Goal: Entertainment & Leisure: Consume media (video, audio)

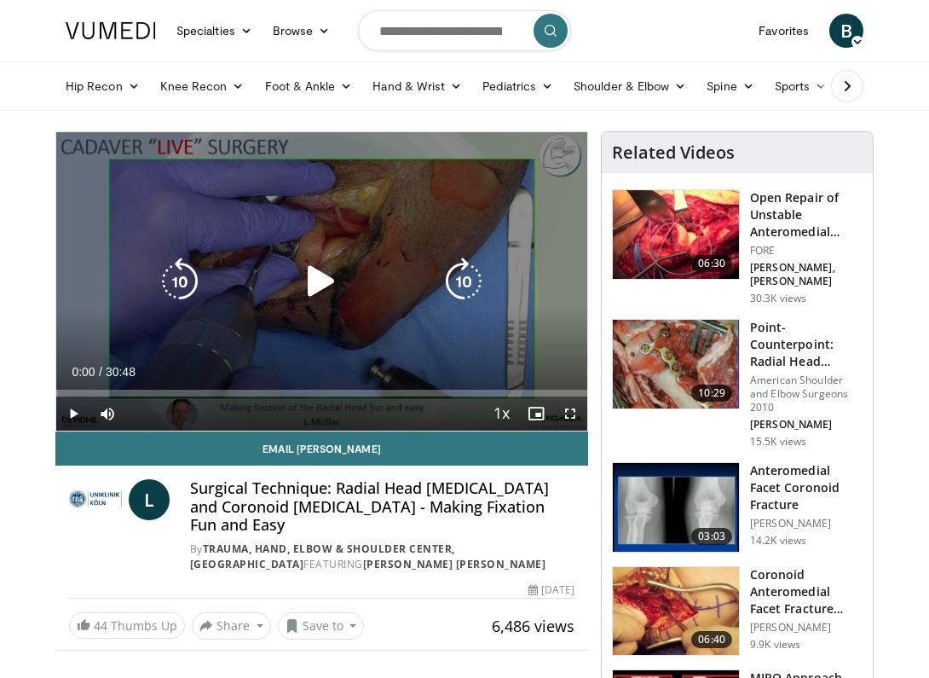
click at [338, 291] on icon "Video Player" at bounding box center [321, 281] width 48 height 48
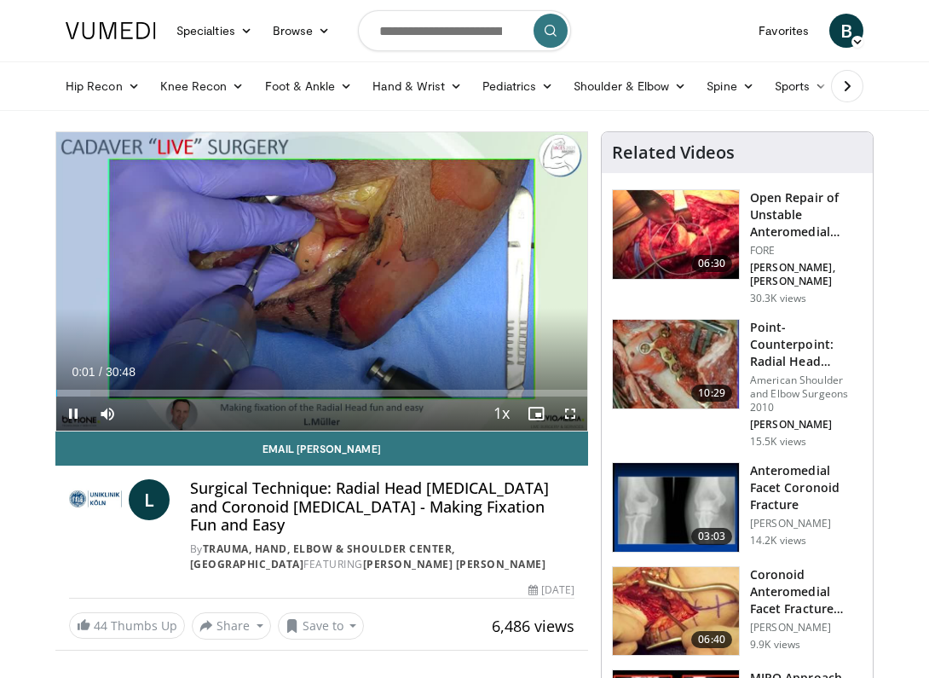
click at [572, 412] on span "Video Player" at bounding box center [570, 413] width 34 height 34
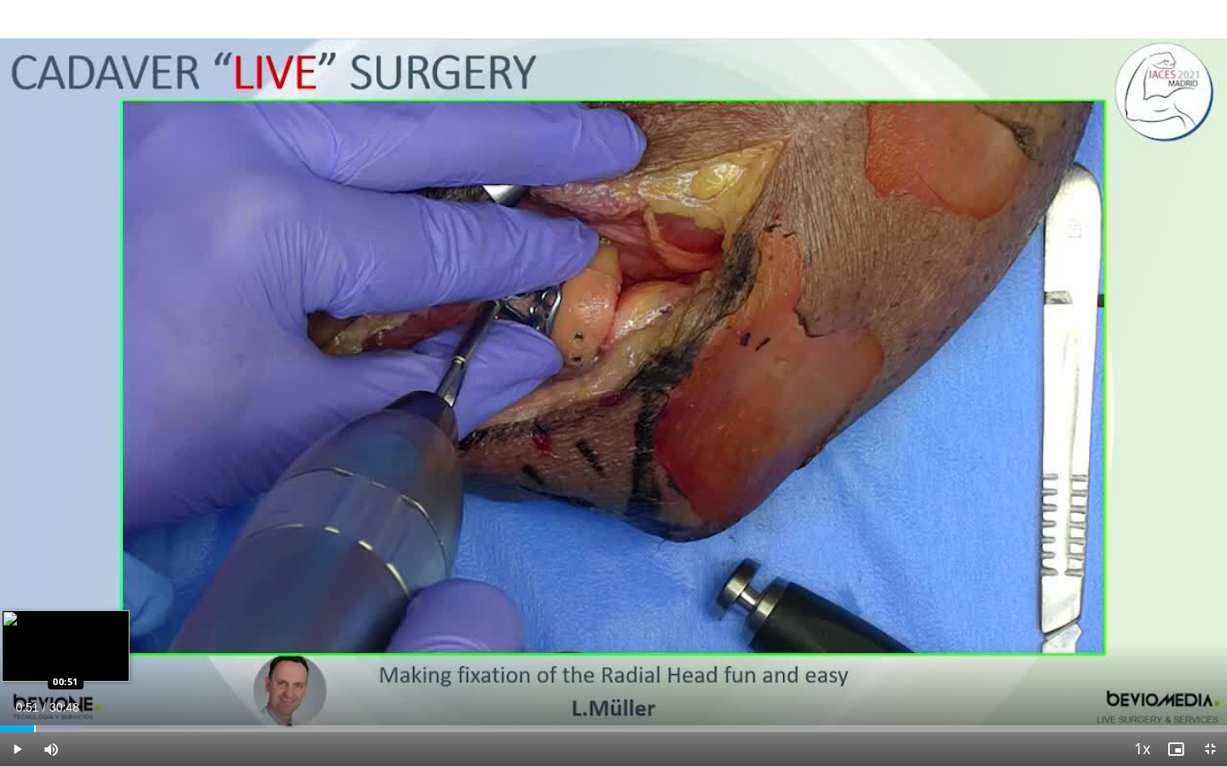
click at [34, 677] on div "Progress Bar" at bounding box center [35, 728] width 2 height 7
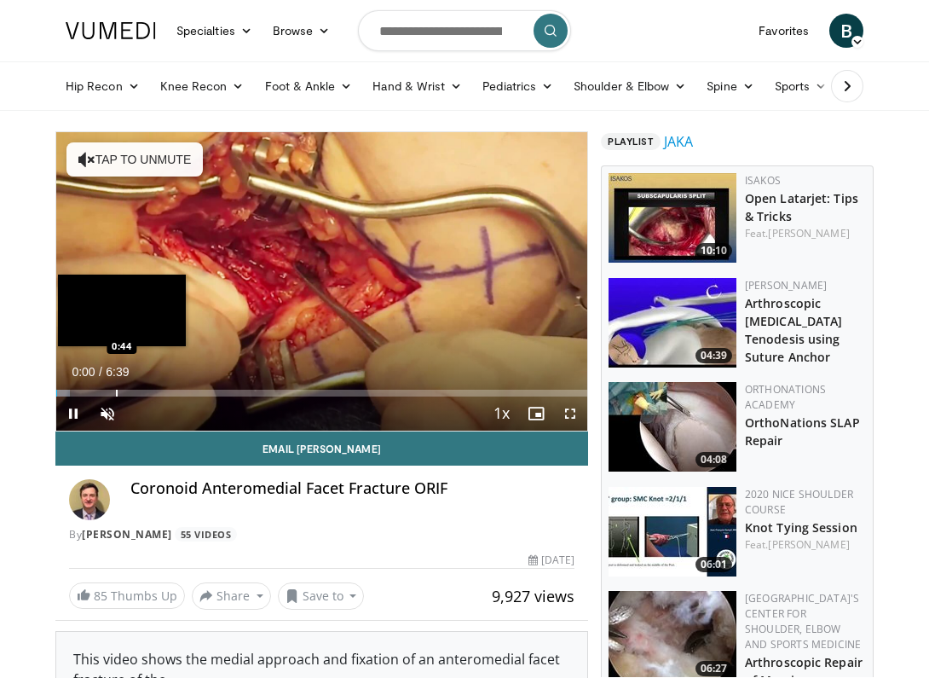
click at [116, 389] on div "Progress Bar" at bounding box center [117, 392] width 2 height 7
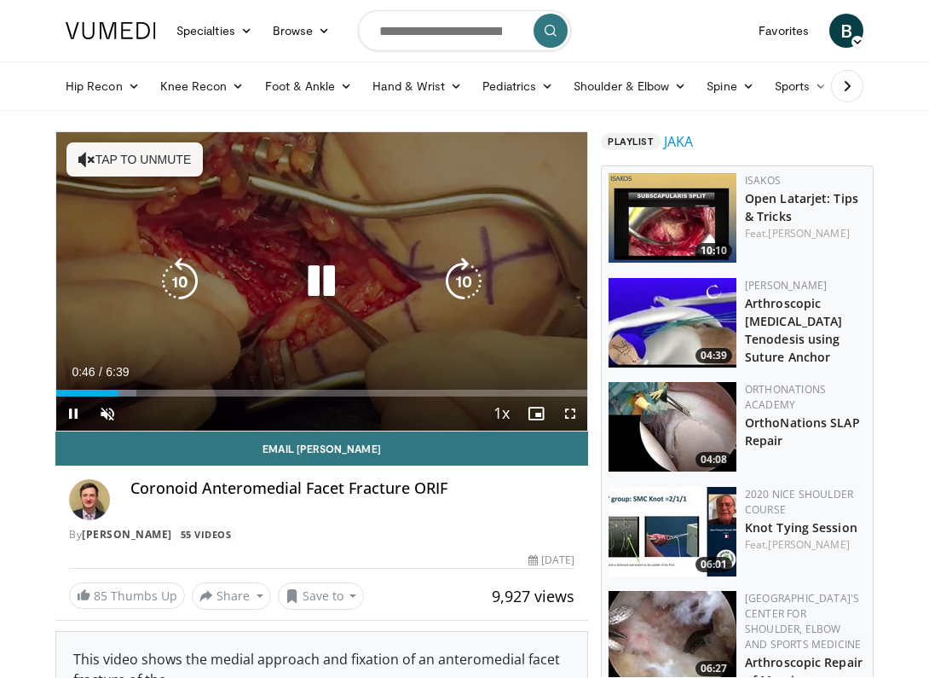
click at [91, 392] on video-js "**********" at bounding box center [321, 281] width 531 height 298
click at [115, 132] on div "10 seconds Tap to unmute" at bounding box center [321, 281] width 531 height 298
click at [118, 149] on button "Tap to unmute" at bounding box center [134, 159] width 136 height 34
click at [322, 285] on icon "Video Player" at bounding box center [321, 281] width 48 height 48
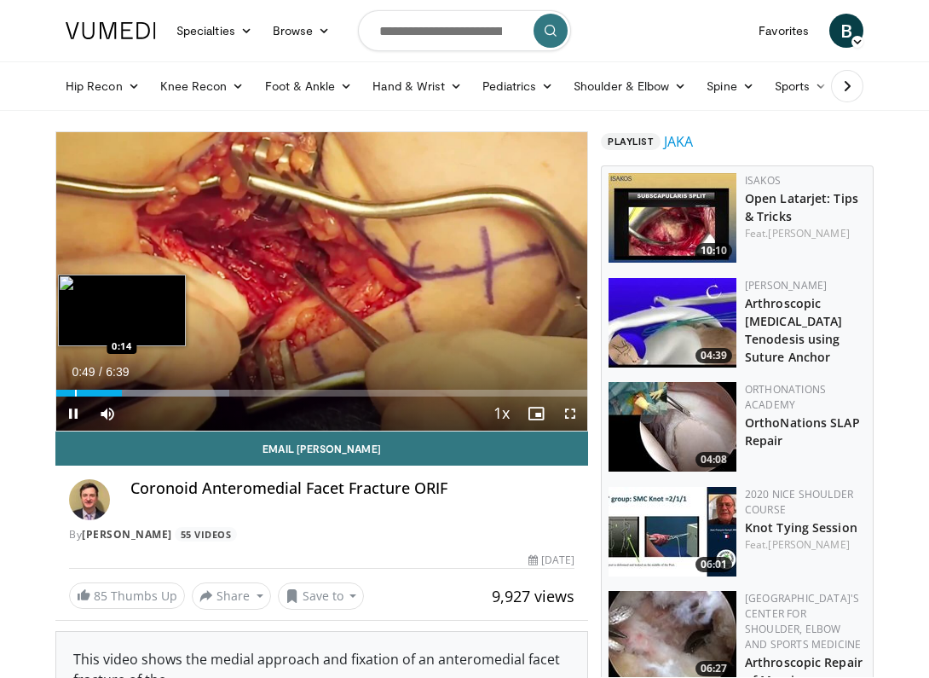
click at [75, 391] on div "Progress Bar" at bounding box center [76, 392] width 2 height 7
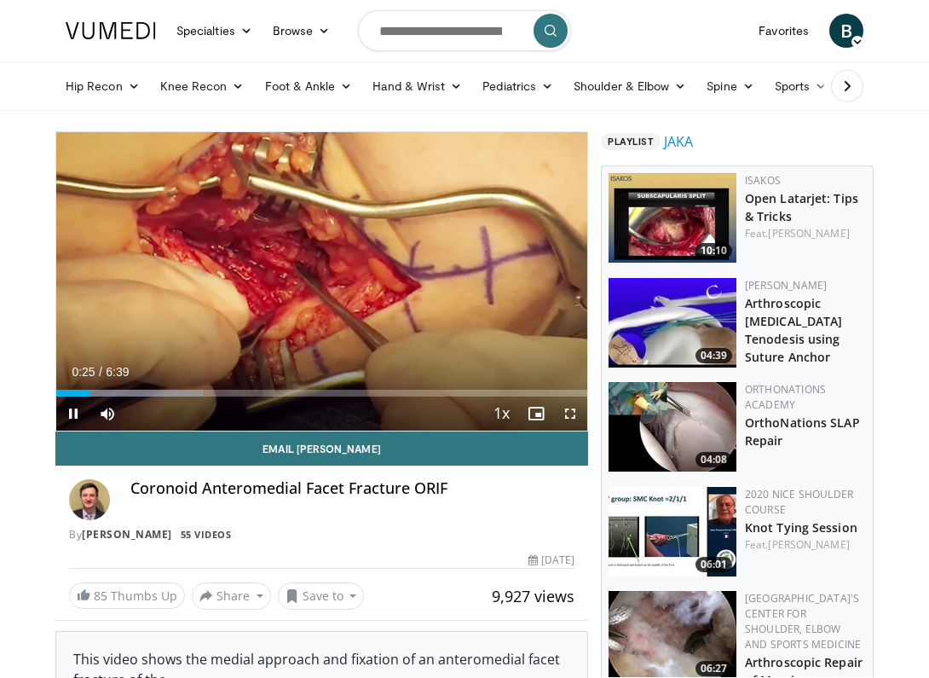
click at [568, 414] on span "Video Player" at bounding box center [570, 413] width 34 height 34
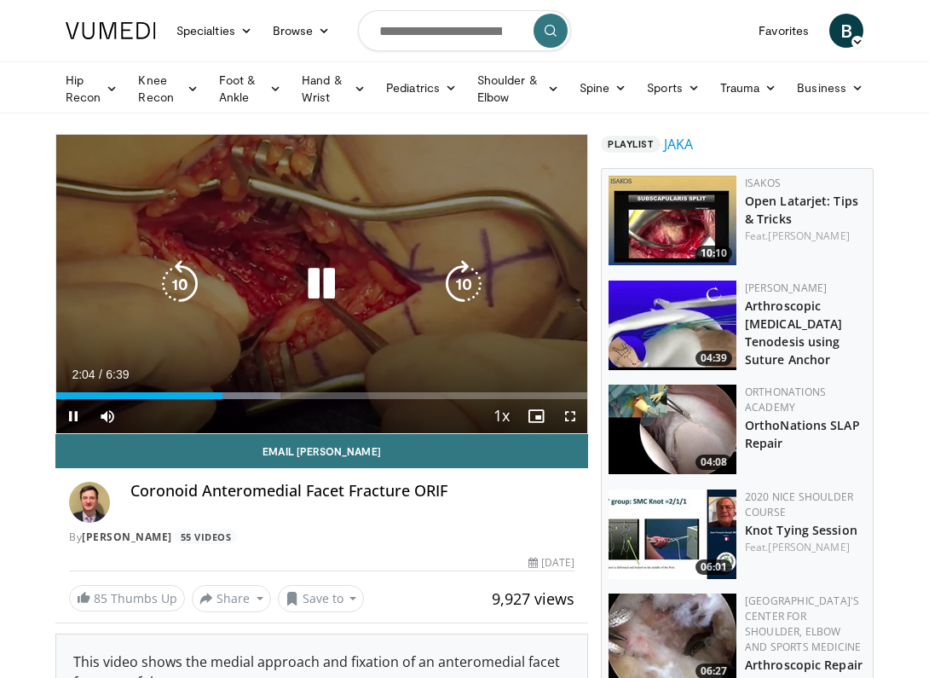
click at [325, 283] on icon "Video Player" at bounding box center [321, 284] width 48 height 48
